Goal: Find specific page/section: Find specific page/section

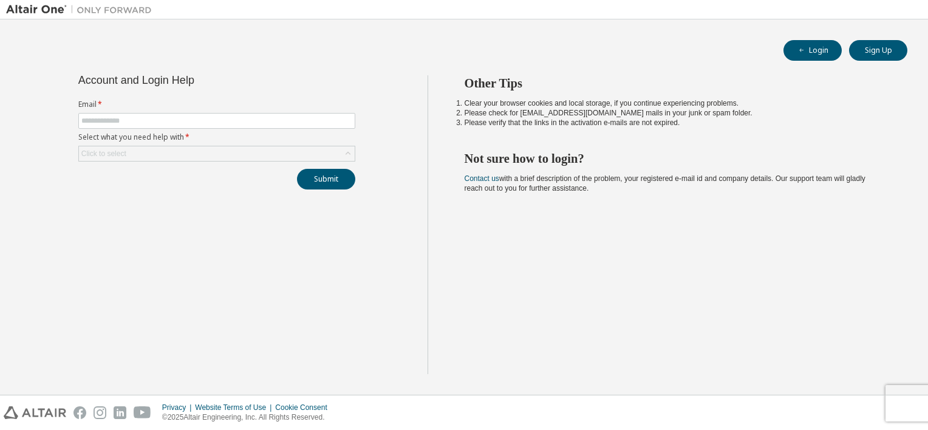
click at [51, 12] on img at bounding box center [82, 10] width 152 height 12
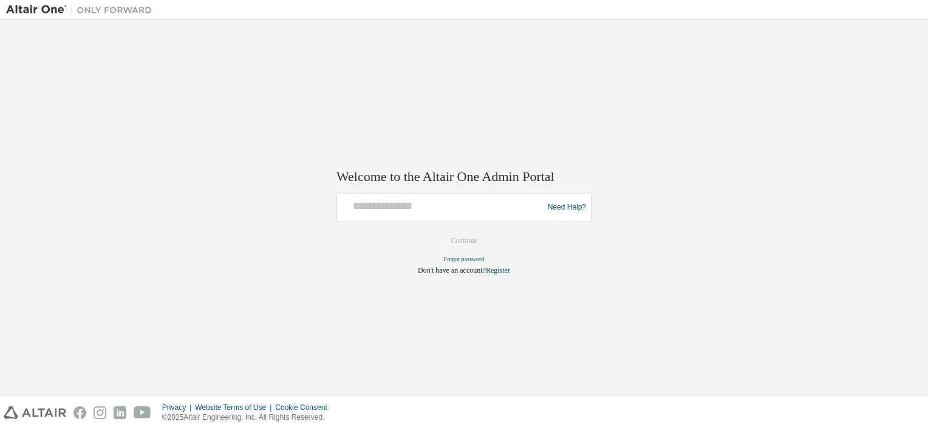
click at [367, 217] on div at bounding box center [442, 207] width 200 height 23
click at [396, 216] on div at bounding box center [442, 207] width 200 height 23
